Goal: Check status: Check status

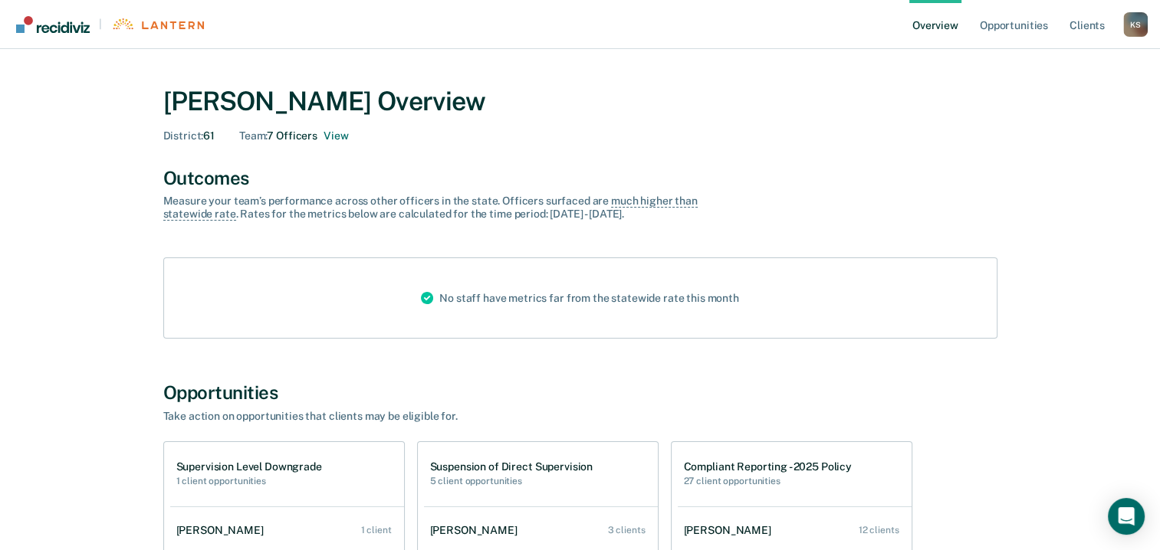
click at [834, 74] on div "[PERSON_NAME] Overview District : 61 Team : 7 Officers View" at bounding box center [580, 110] width 834 height 87
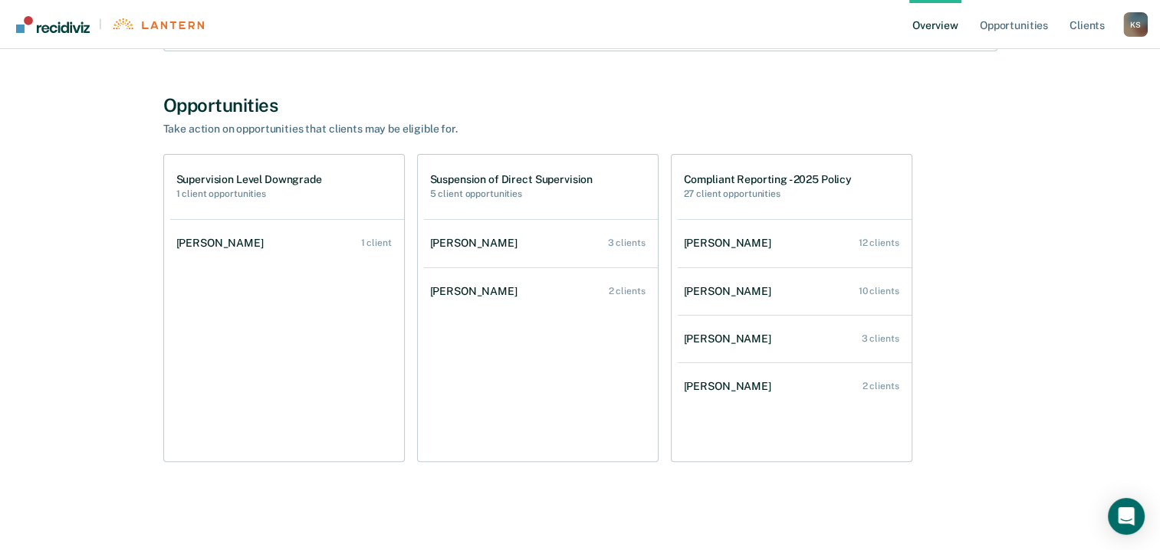
scroll to position [290, 0]
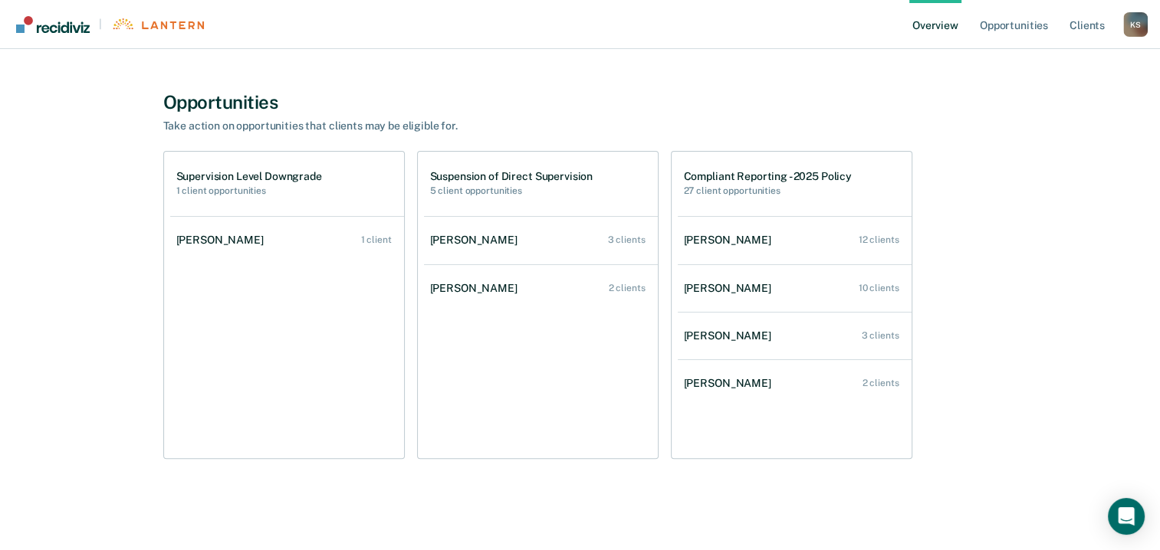
click at [782, 171] on h1 "Compliant Reporting - 2025 Policy" at bounding box center [768, 176] width 168 height 13
click at [782, 172] on h1 "Compliant Reporting - 2025 Policy" at bounding box center [768, 176] width 168 height 13
drag, startPoint x: 782, startPoint y: 172, endPoint x: 763, endPoint y: 166, distance: 19.2
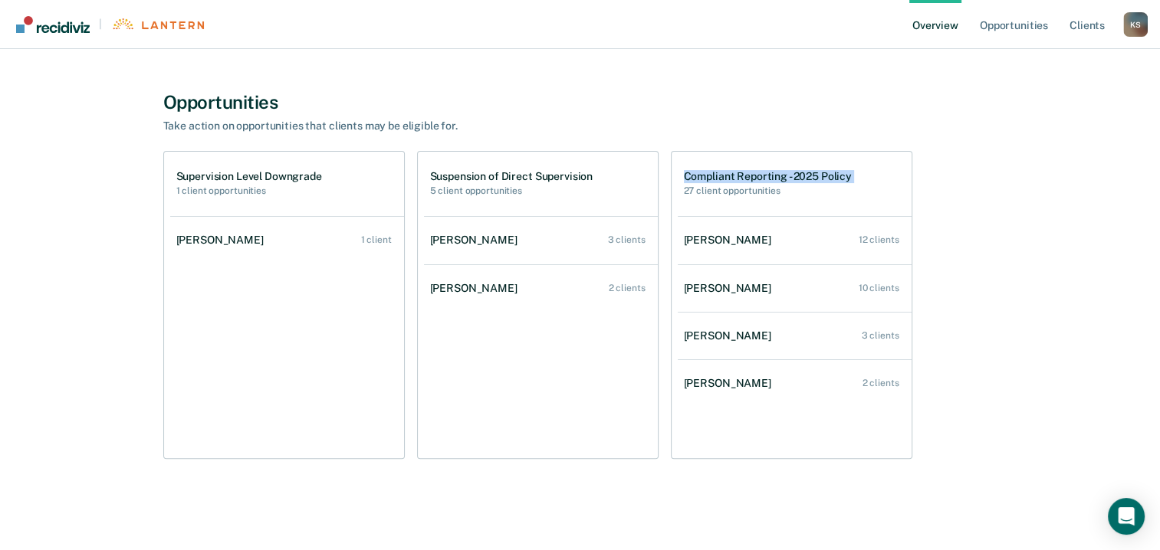
click at [763, 166] on div "Compliant Reporting - 2025 Policy 27 client opportunities" at bounding box center [795, 184] width 234 height 64
click at [754, 173] on h1 "Compliant Reporting - 2025 Policy" at bounding box center [768, 176] width 168 height 13
click at [748, 172] on h1 "Compliant Reporting - 2025 Policy" at bounding box center [768, 176] width 168 height 13
click at [750, 203] on div "Compliant Reporting - 2025 Policy 27 client opportunities" at bounding box center [795, 184] width 234 height 64
click at [754, 185] on h2 "27 client opportunities" at bounding box center [768, 190] width 168 height 11
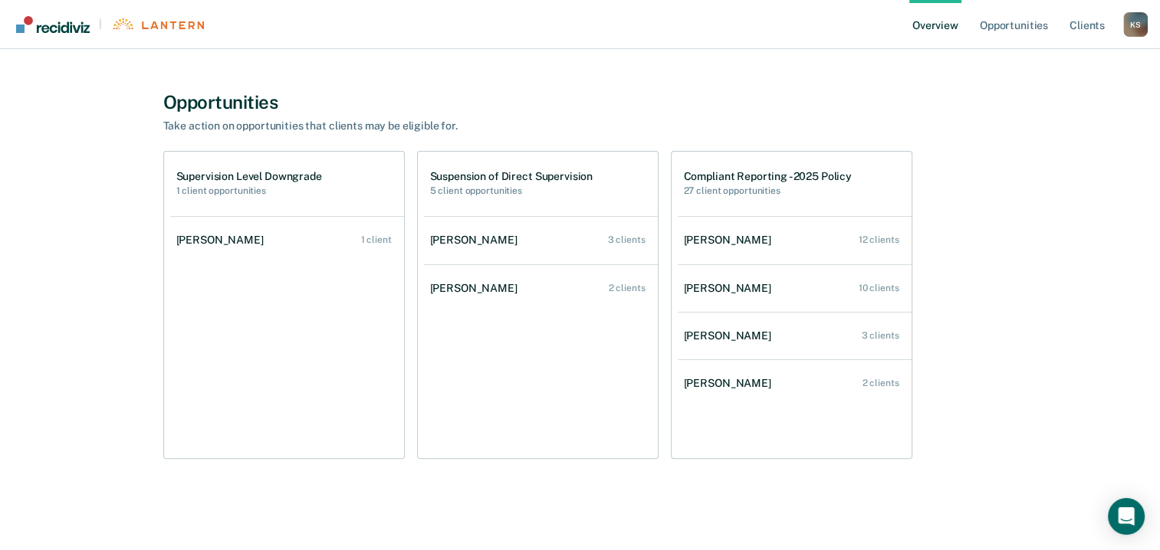
click at [770, 177] on h1 "Compliant Reporting - 2025 Policy" at bounding box center [768, 176] width 168 height 13
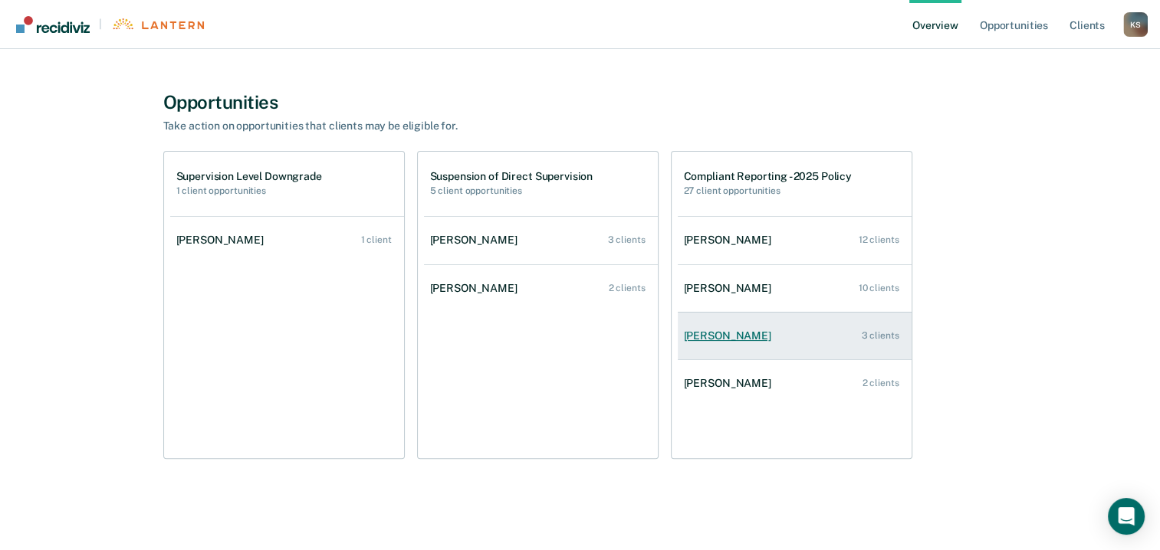
click at [868, 334] on div "3 clients" at bounding box center [881, 335] width 38 height 11
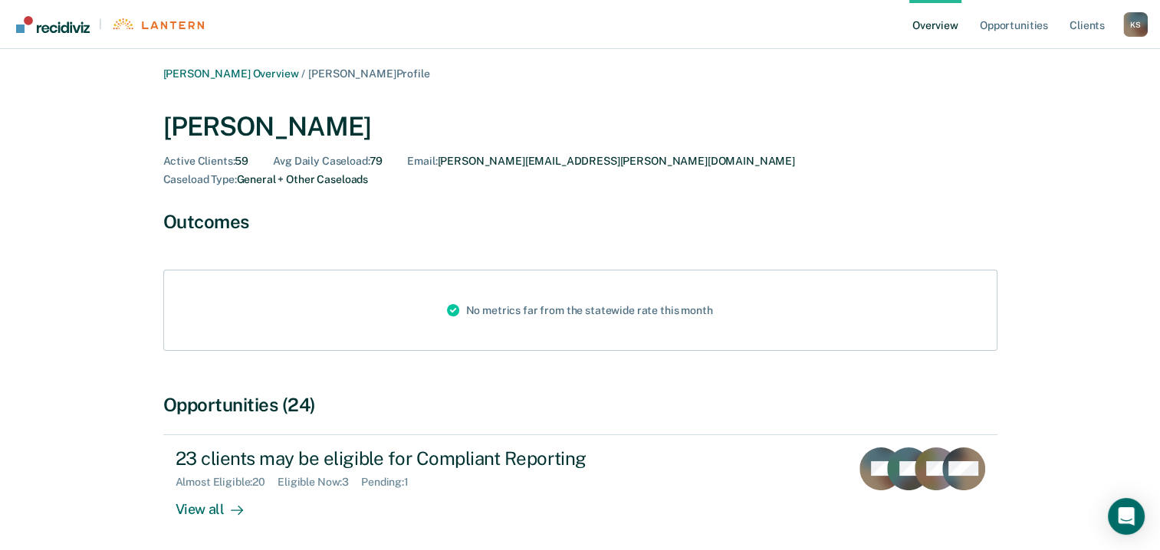
click at [842, 182] on div "[PERSON_NAME] Overview / [PERSON_NAME] Profile [PERSON_NAME] Active Clients : 5…" at bounding box center [580, 326] width 920 height 519
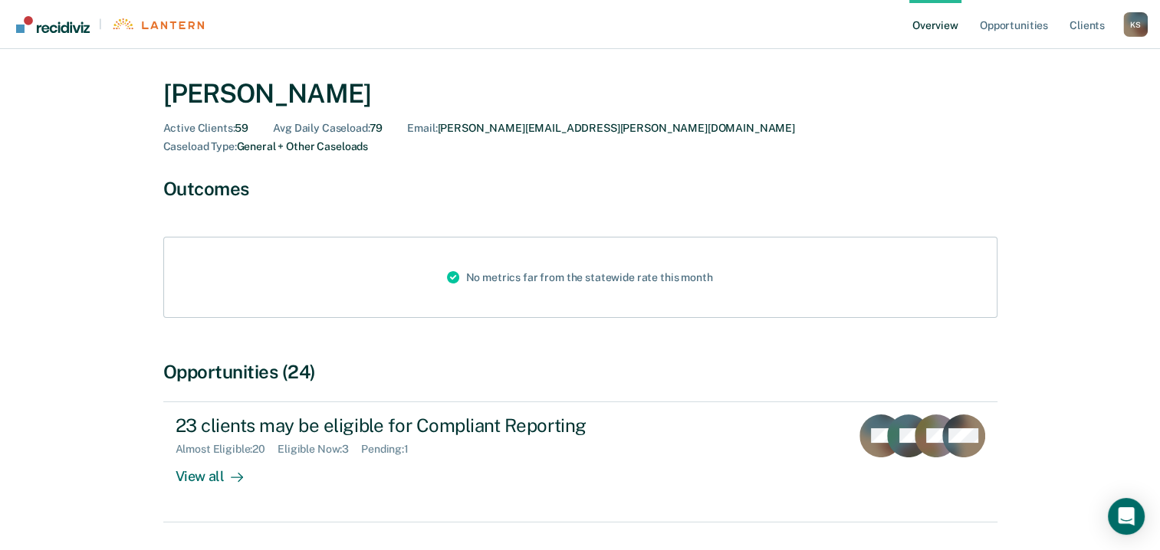
scroll to position [64, 0]
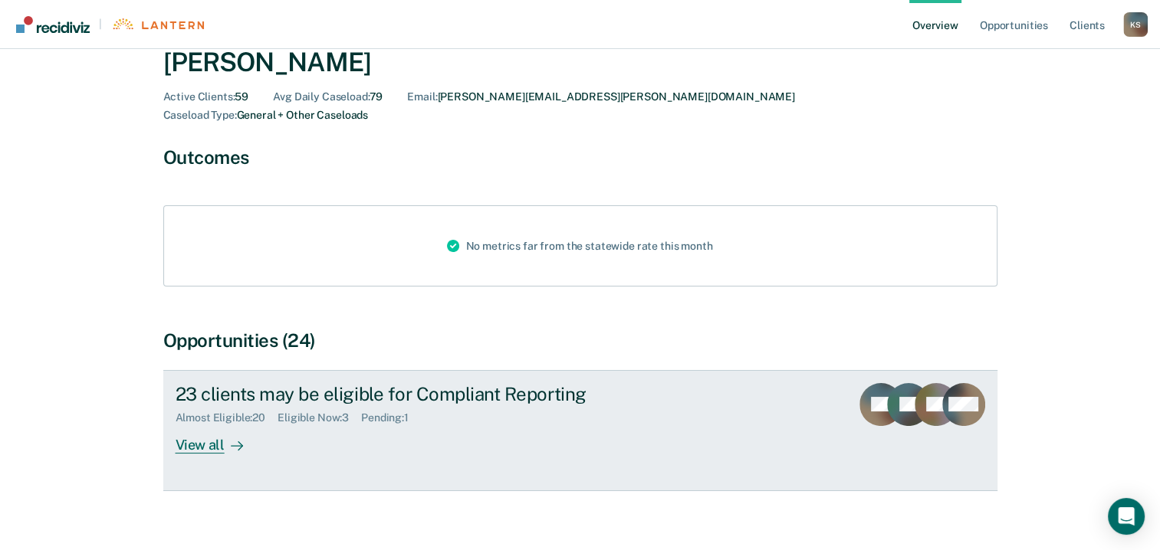
click at [207, 425] on div "View all" at bounding box center [219, 439] width 86 height 30
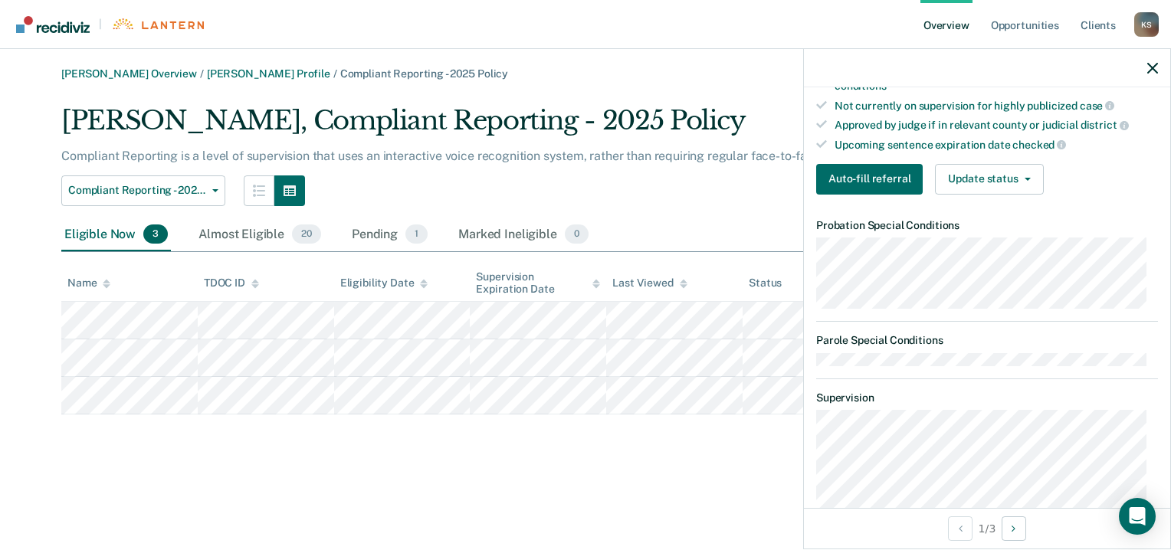
scroll to position [307, 0]
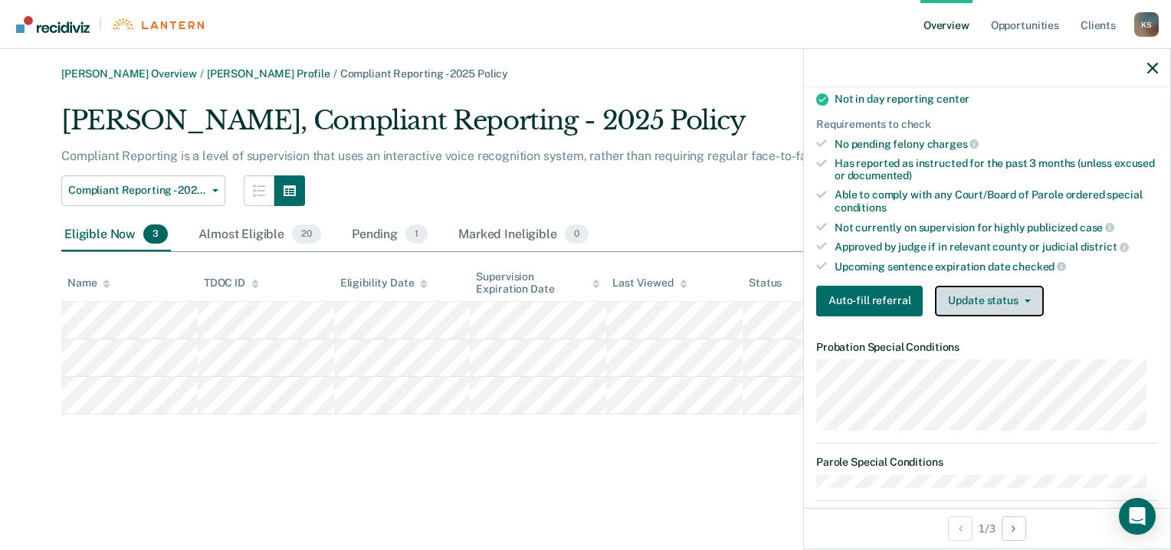
click at [1009, 303] on button "Update status" at bounding box center [989, 301] width 108 height 31
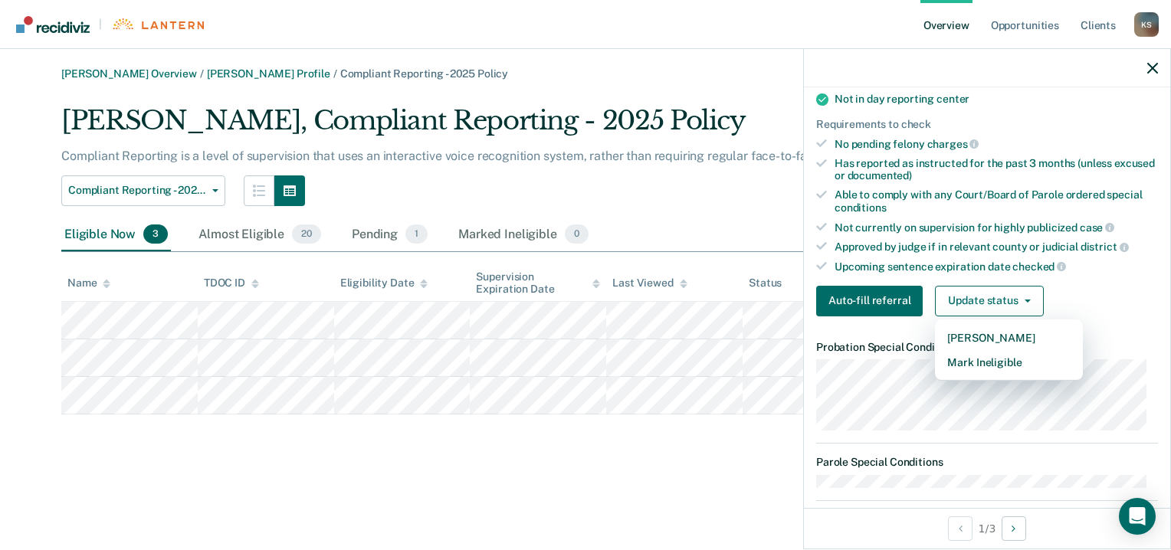
click at [451, 180] on div "Compliant Reporting - 2025 Policy Compliant Reporting - 2025 Policy" at bounding box center [500, 191] width 878 height 31
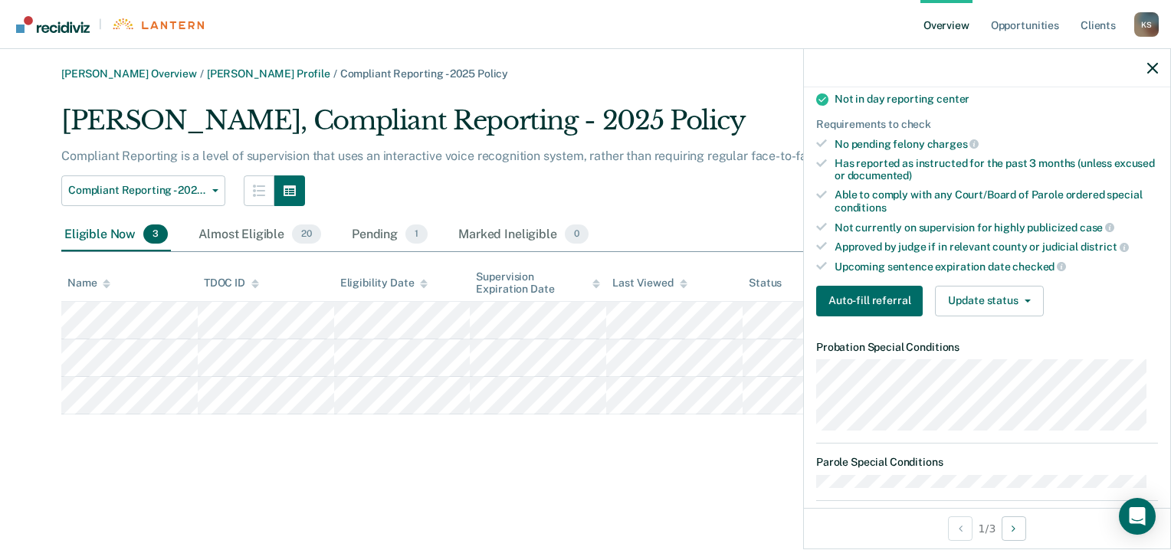
click at [1159, 69] on div at bounding box center [987, 68] width 366 height 38
click at [1154, 67] on icon "button" at bounding box center [1152, 68] width 11 height 11
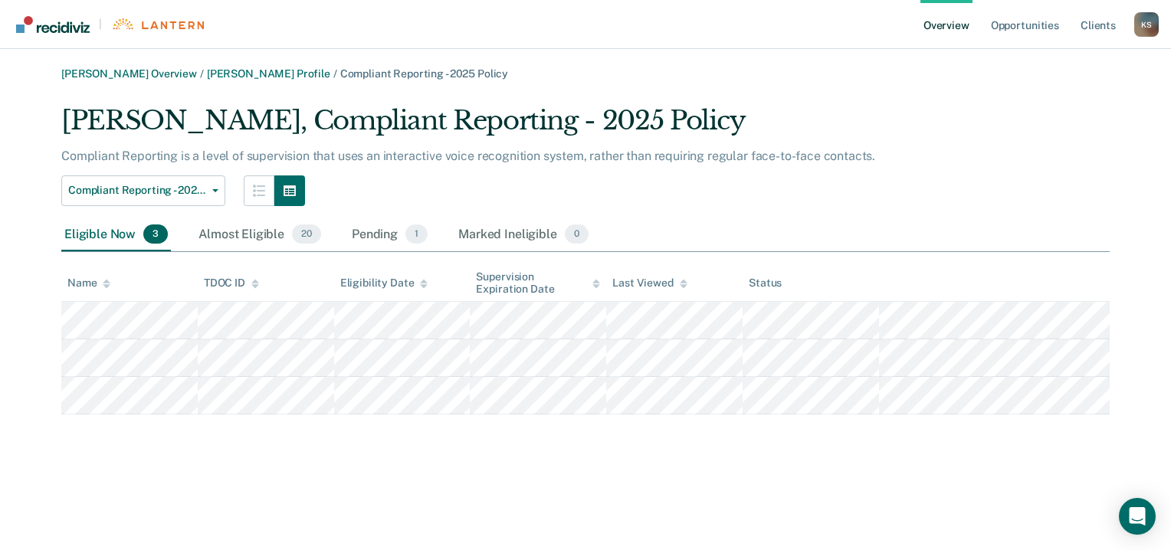
click at [613, 172] on div "Compliant Reporting is a level of supervision that uses an interactive voice re…" at bounding box center [500, 162] width 878 height 27
